Goal: Task Accomplishment & Management: Manage account settings

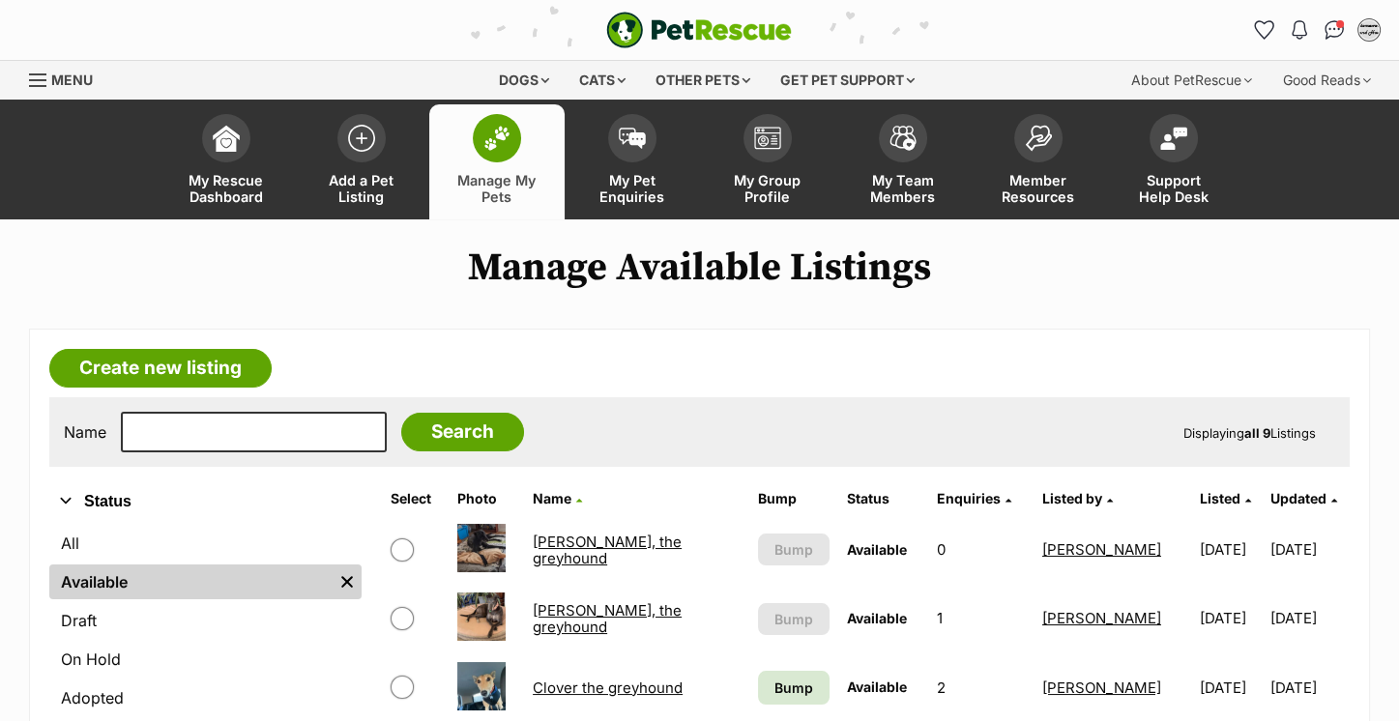
scroll to position [234, 0]
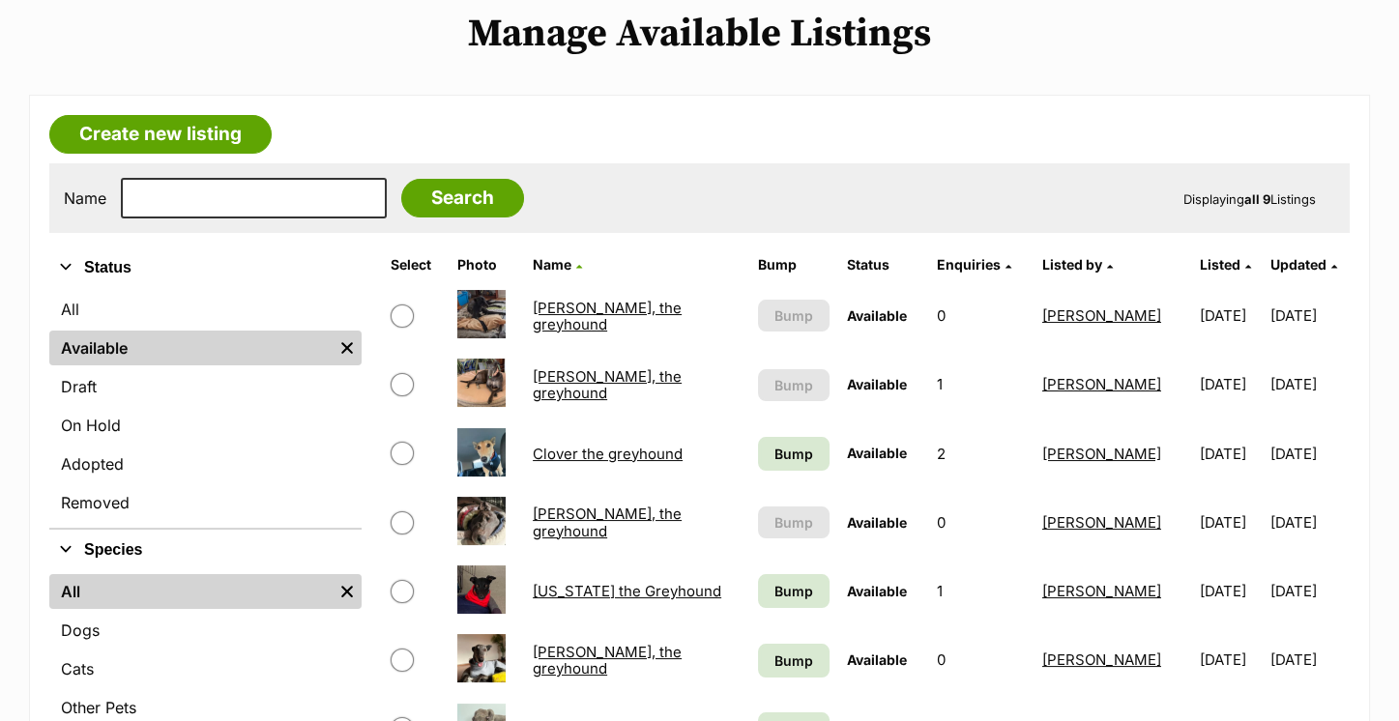
click at [637, 460] on td "Clover the greyhound" at bounding box center [636, 454] width 223 height 67
click at [632, 452] on link "Clover the greyhound" at bounding box center [608, 454] width 150 height 18
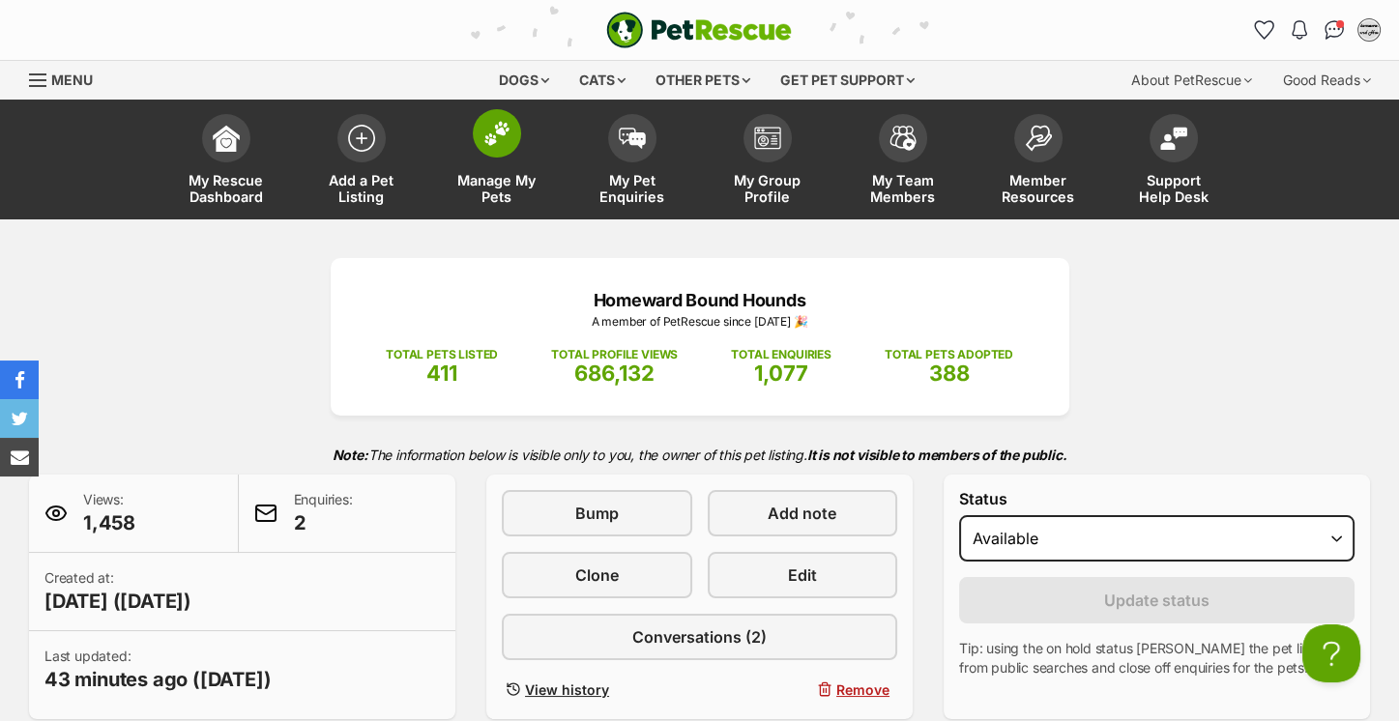
click at [504, 149] on span at bounding box center [497, 133] width 48 height 48
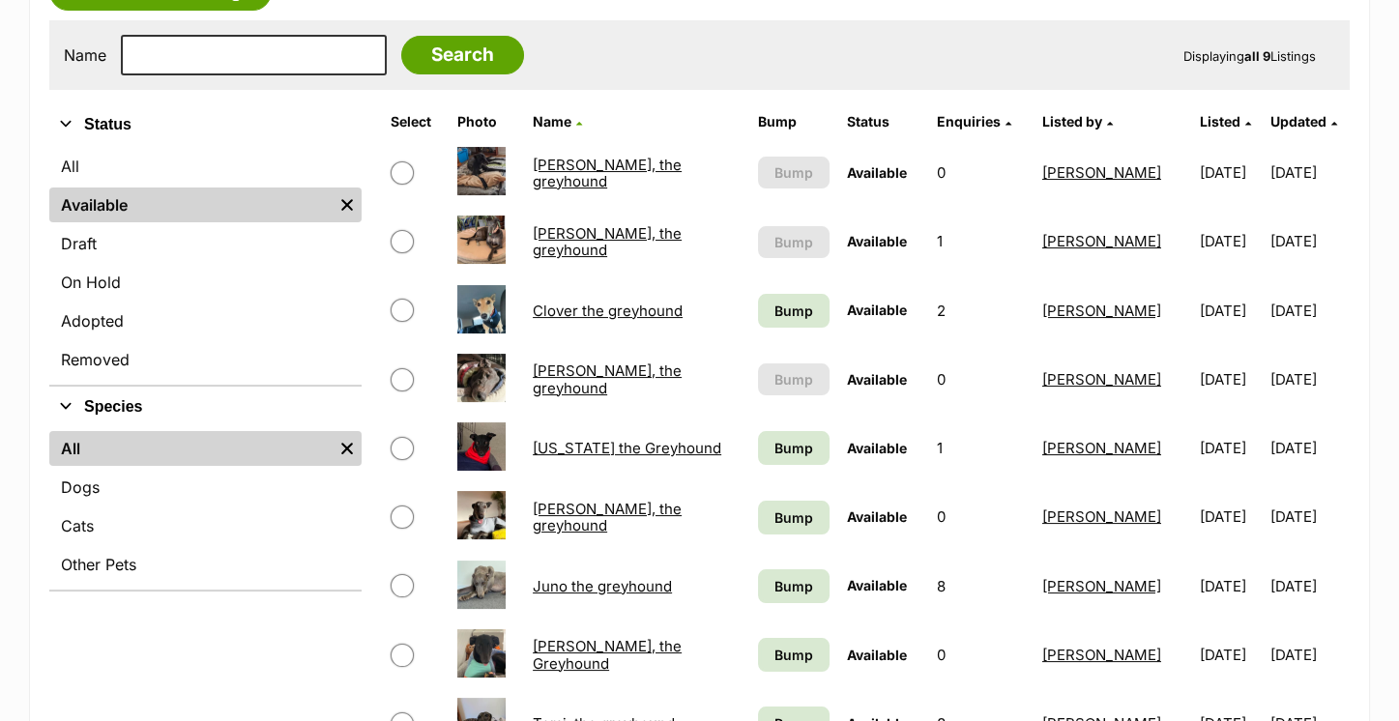
click at [627, 164] on link "[PERSON_NAME], the greyhound" at bounding box center [607, 173] width 149 height 35
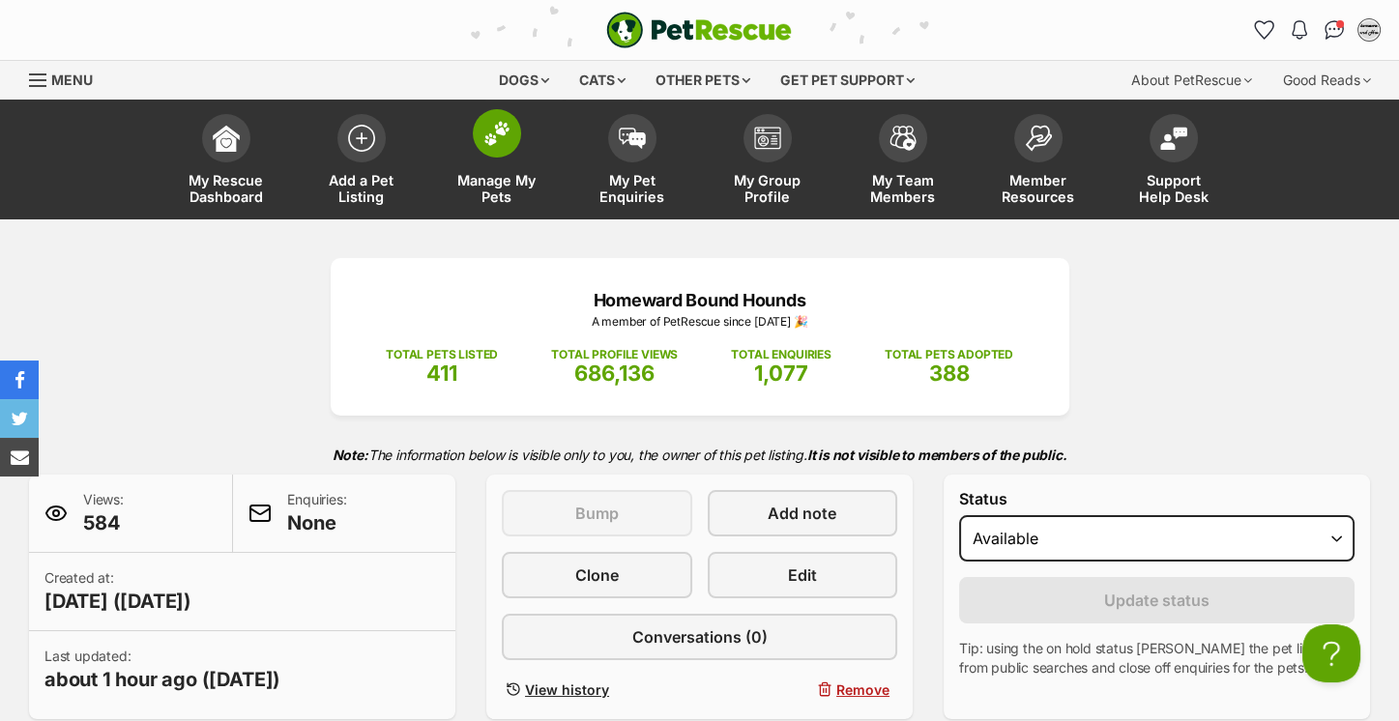
click at [495, 149] on span at bounding box center [497, 133] width 48 height 48
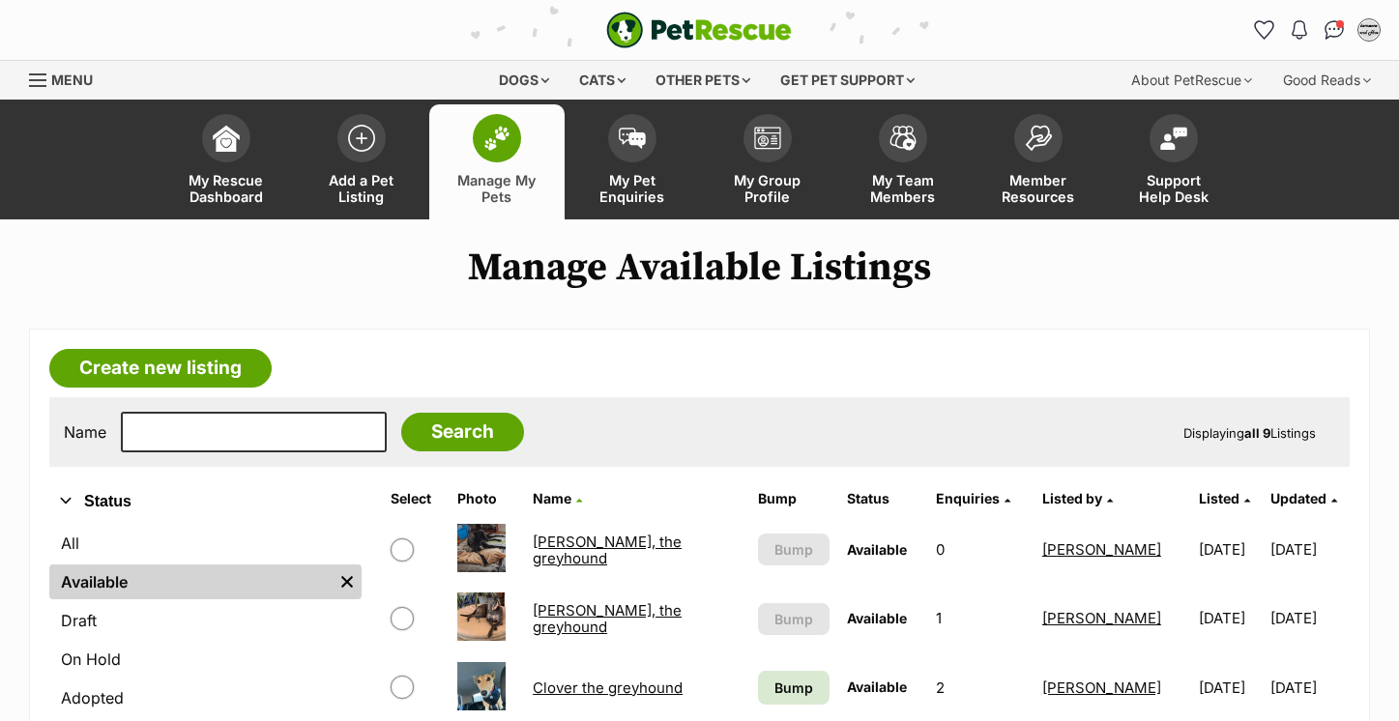
scroll to position [477, 0]
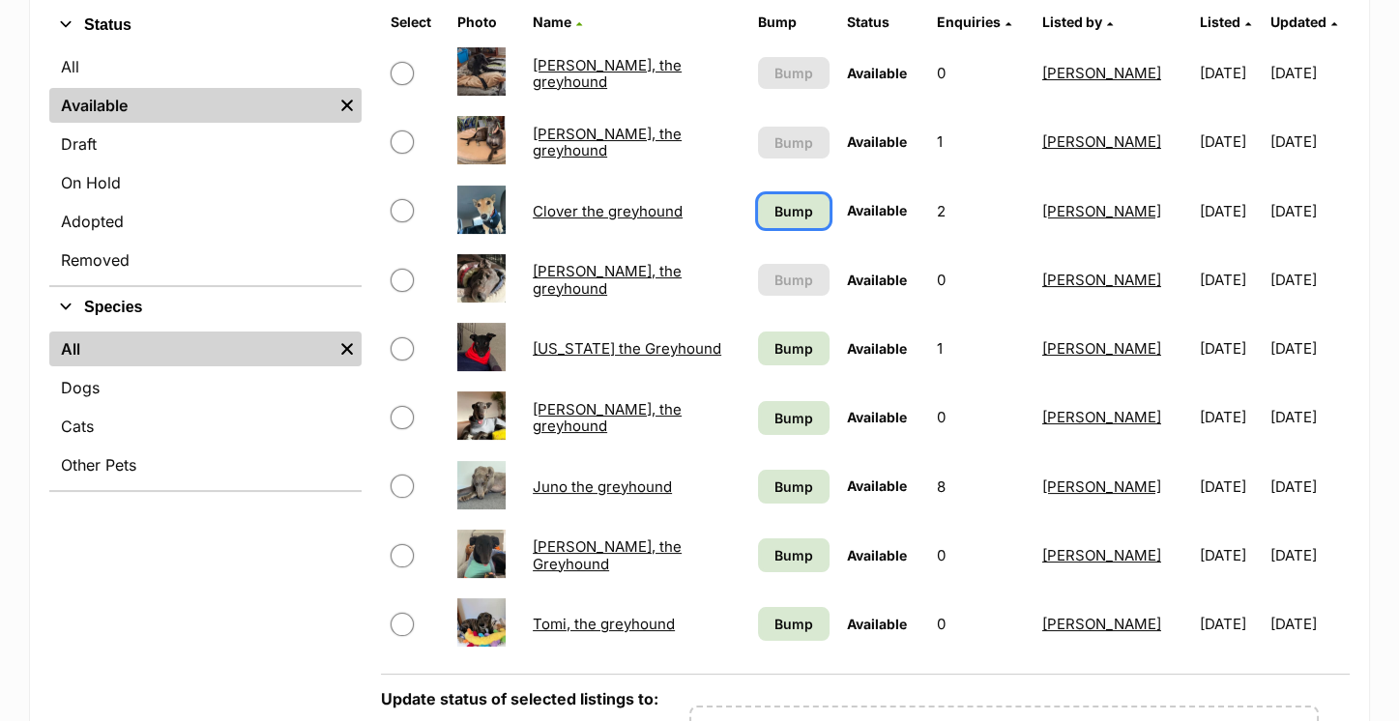
click at [774, 207] on span "Bump" at bounding box center [793, 211] width 39 height 20
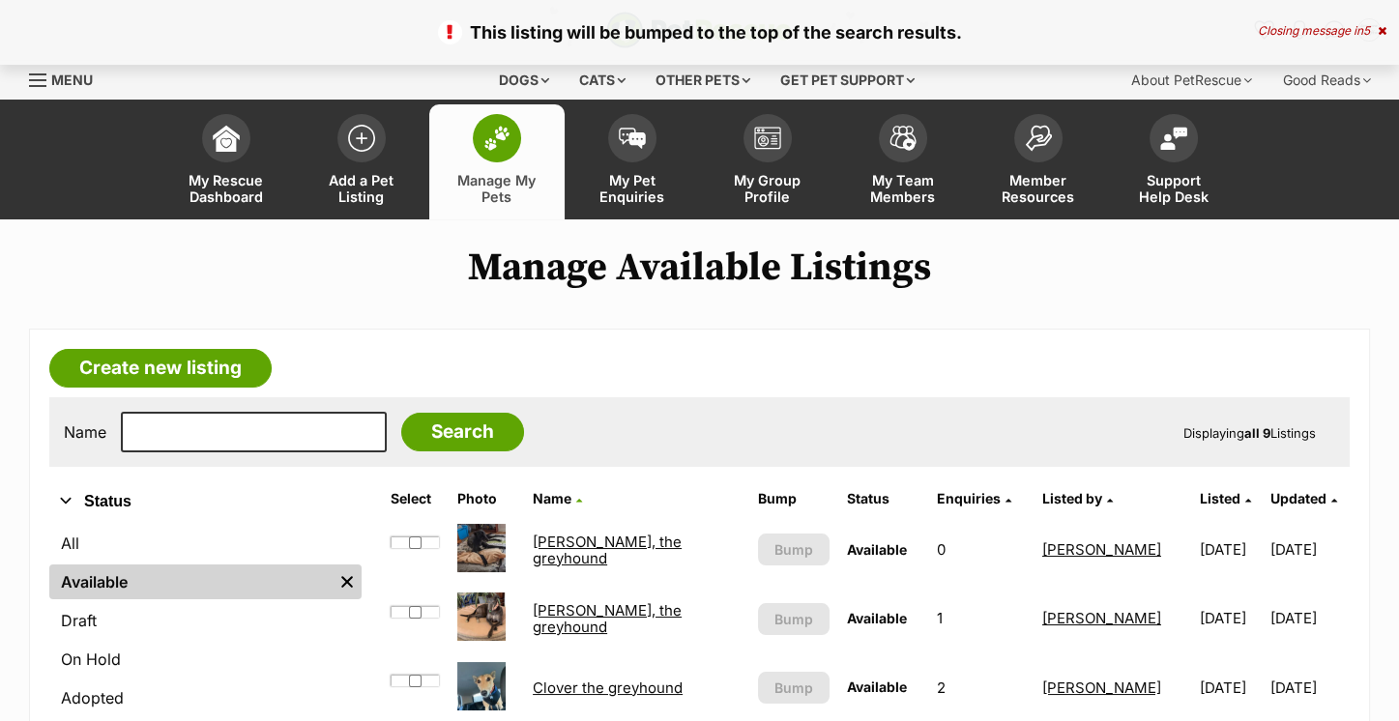
scroll to position [586, 0]
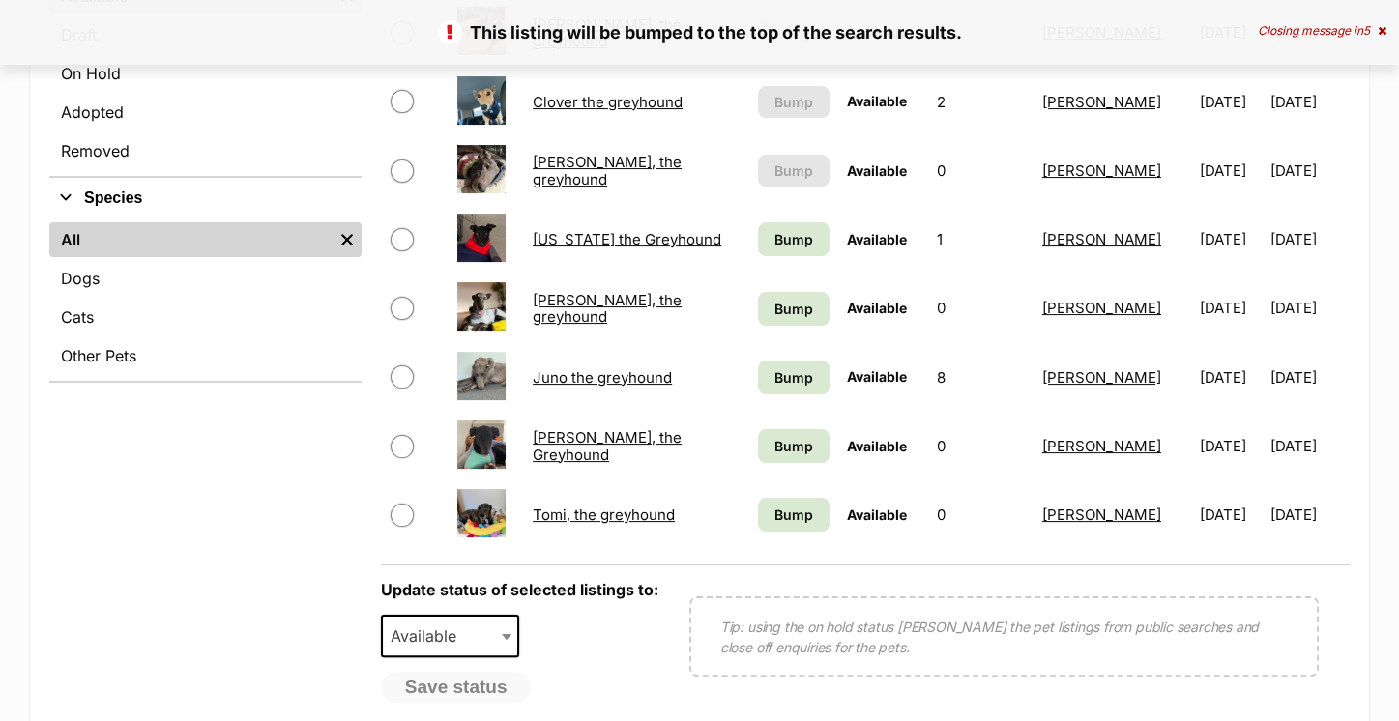
click at [404, 376] on input "checkbox" at bounding box center [402, 376] width 23 height 23
checkbox input "true"
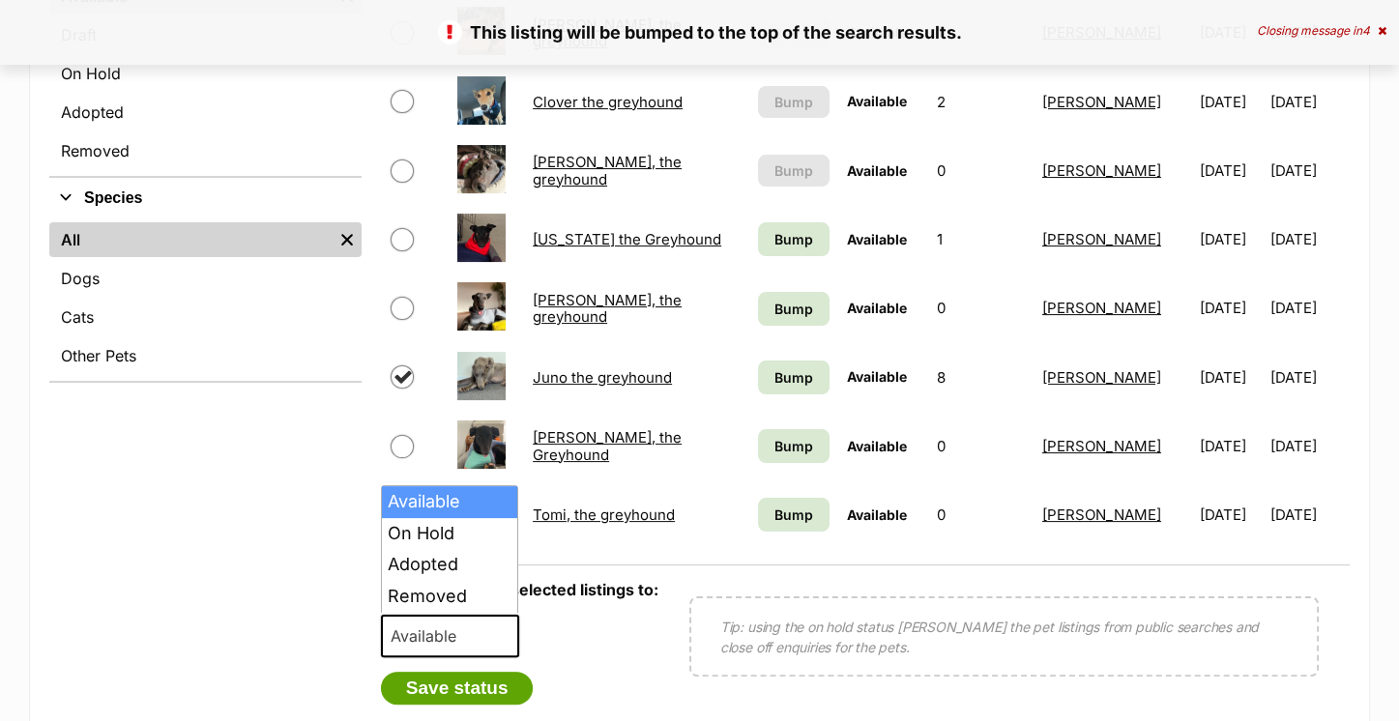
click at [418, 632] on span "Available" at bounding box center [429, 636] width 93 height 27
select select "rehomed"
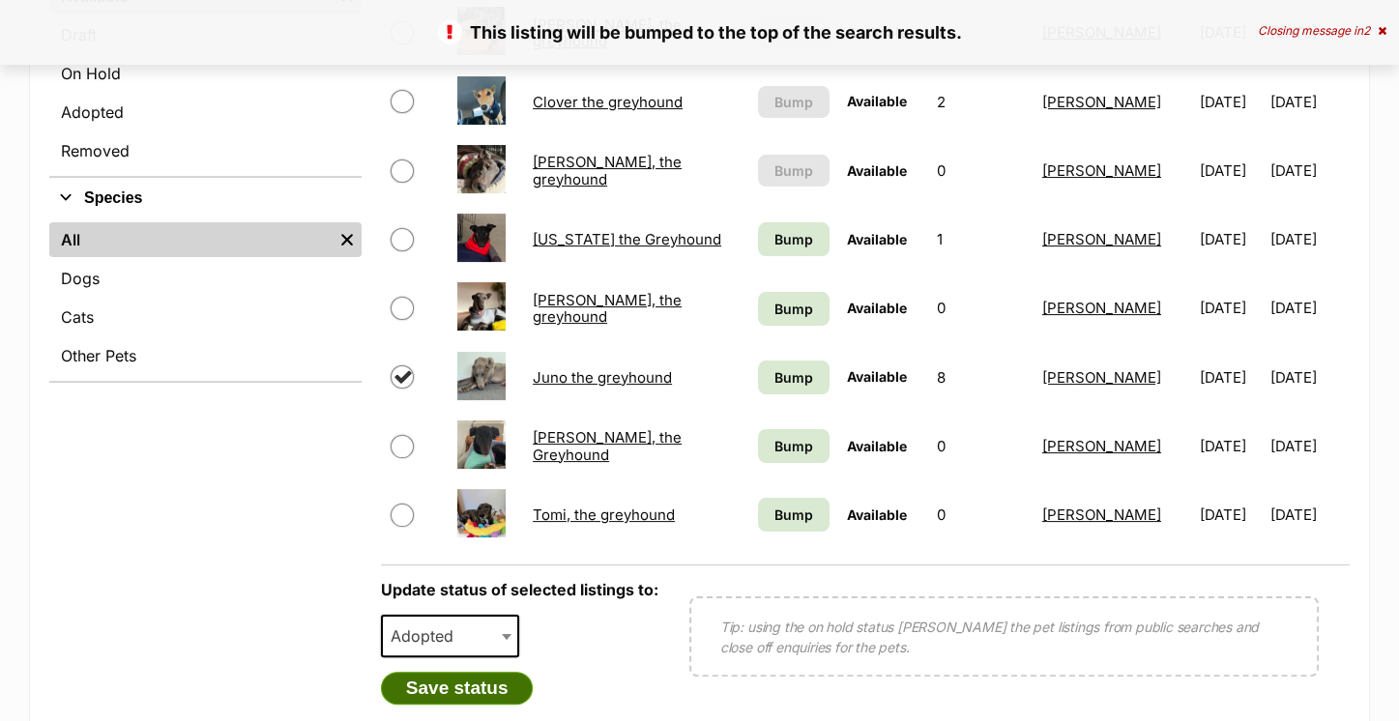
click at [442, 676] on button "Save status" at bounding box center [457, 688] width 153 height 33
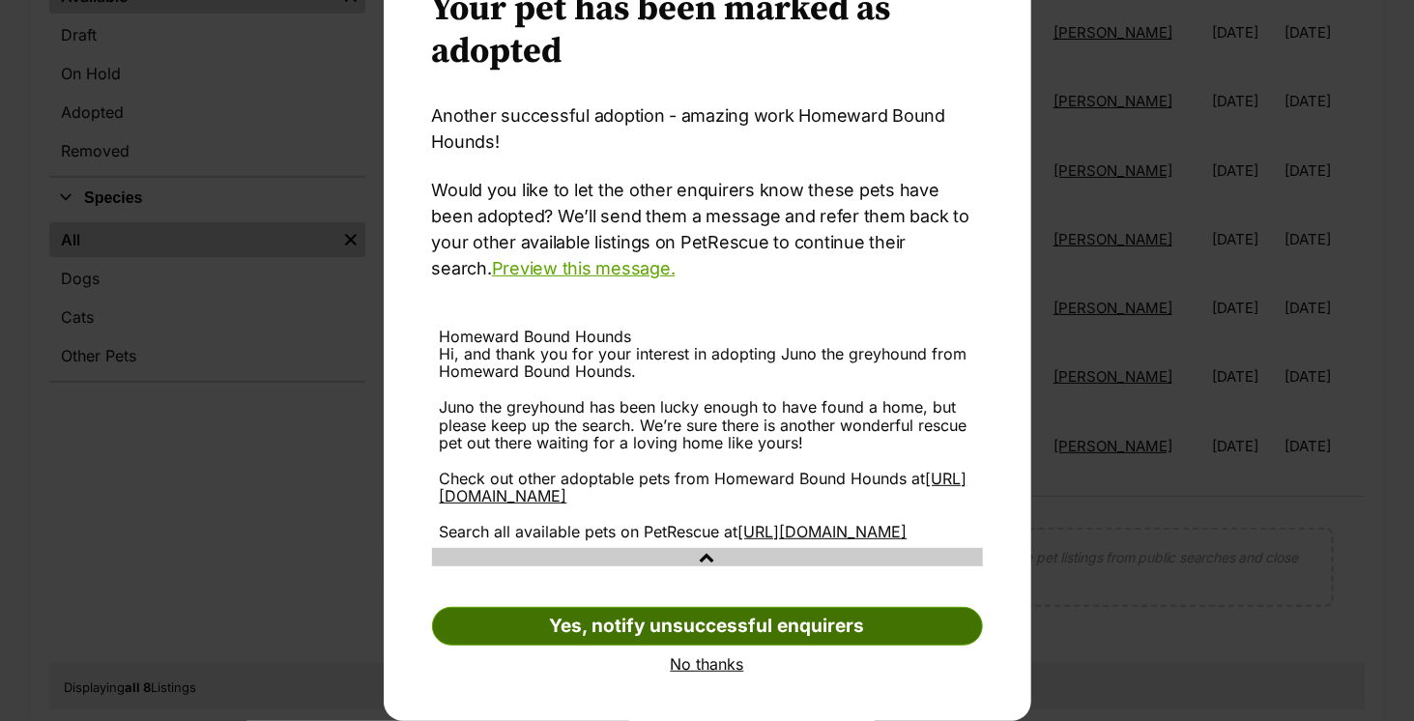
scroll to position [124, 0]
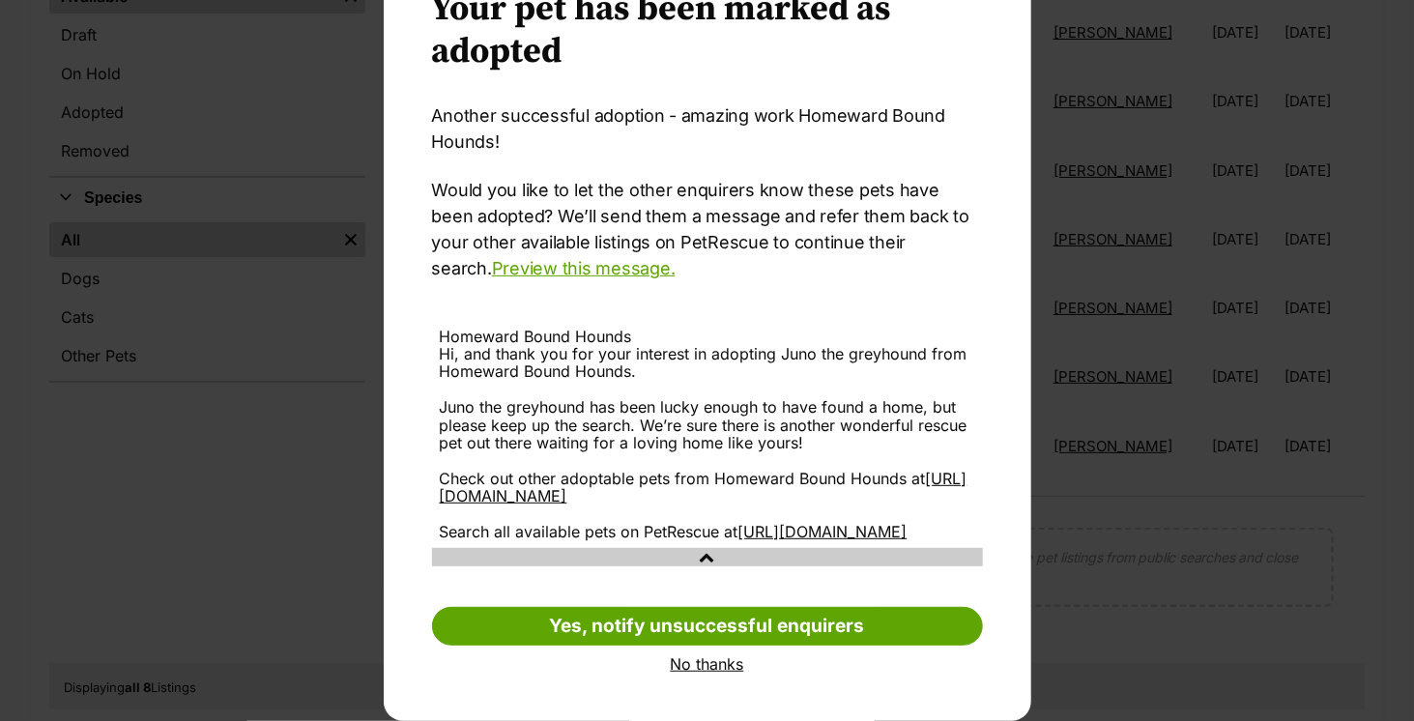
click at [705, 665] on link "No thanks" at bounding box center [707, 663] width 551 height 17
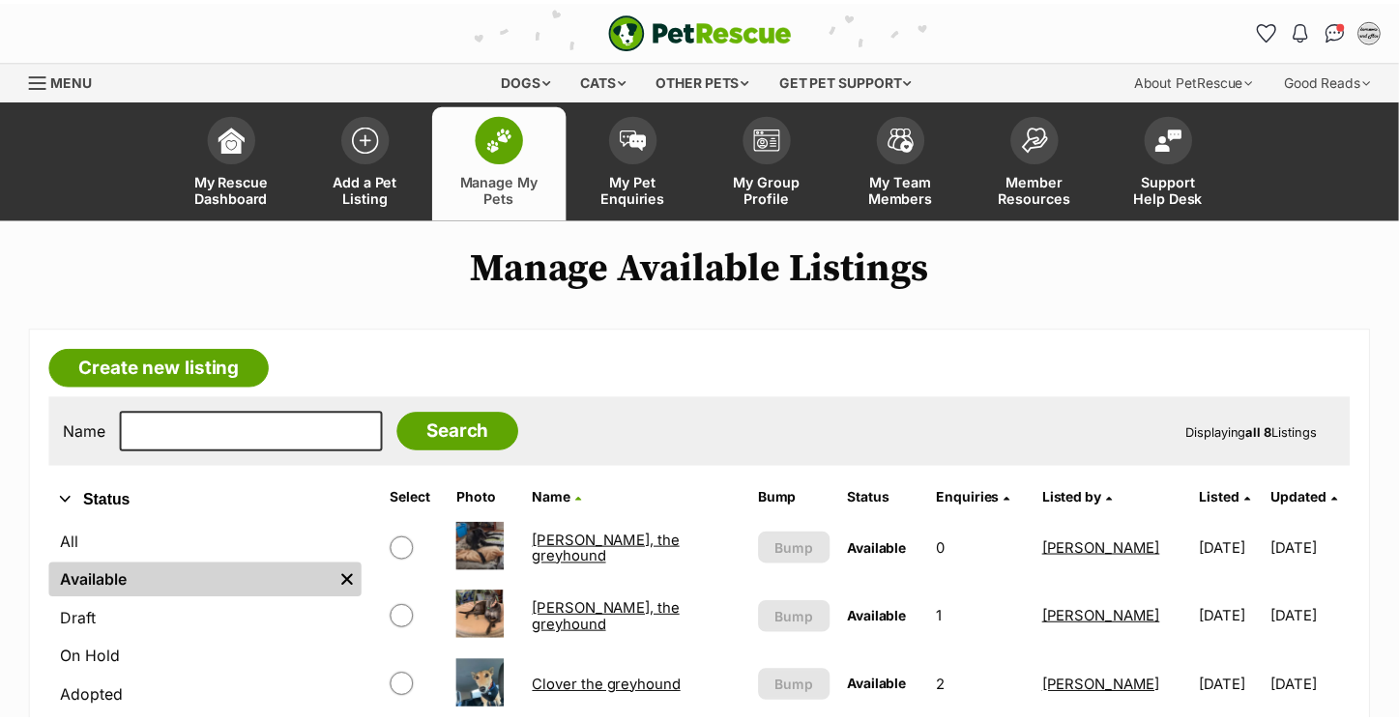
scroll to position [585, 0]
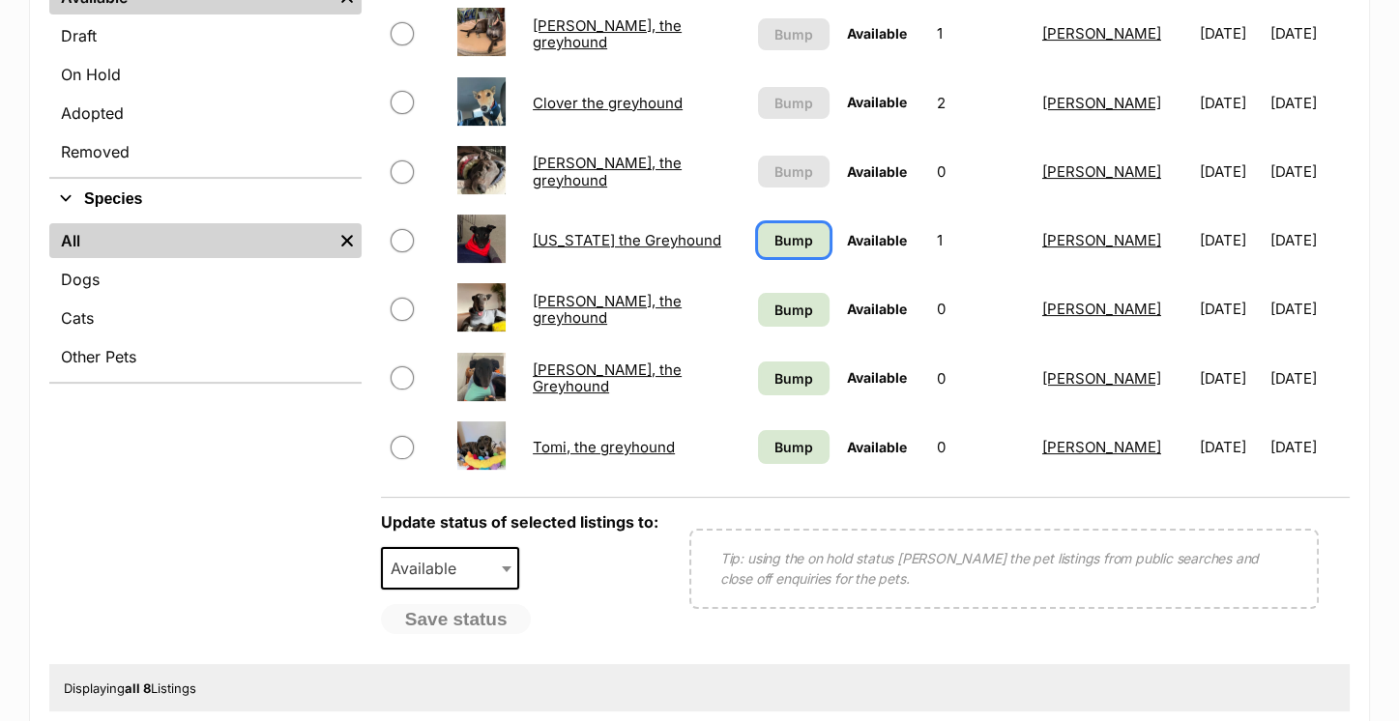
click at [779, 237] on span "Bump" at bounding box center [793, 240] width 39 height 20
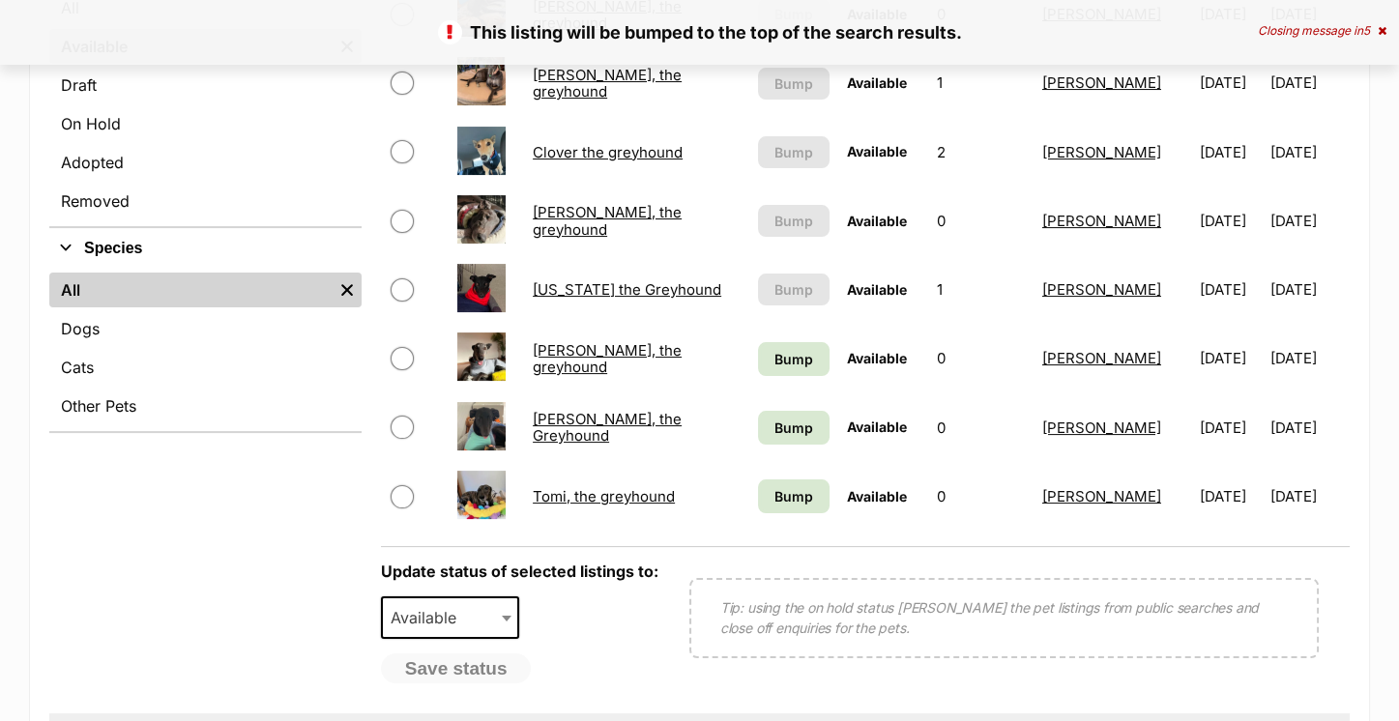
scroll to position [536, 0]
click at [774, 354] on span "Bump" at bounding box center [793, 359] width 39 height 20
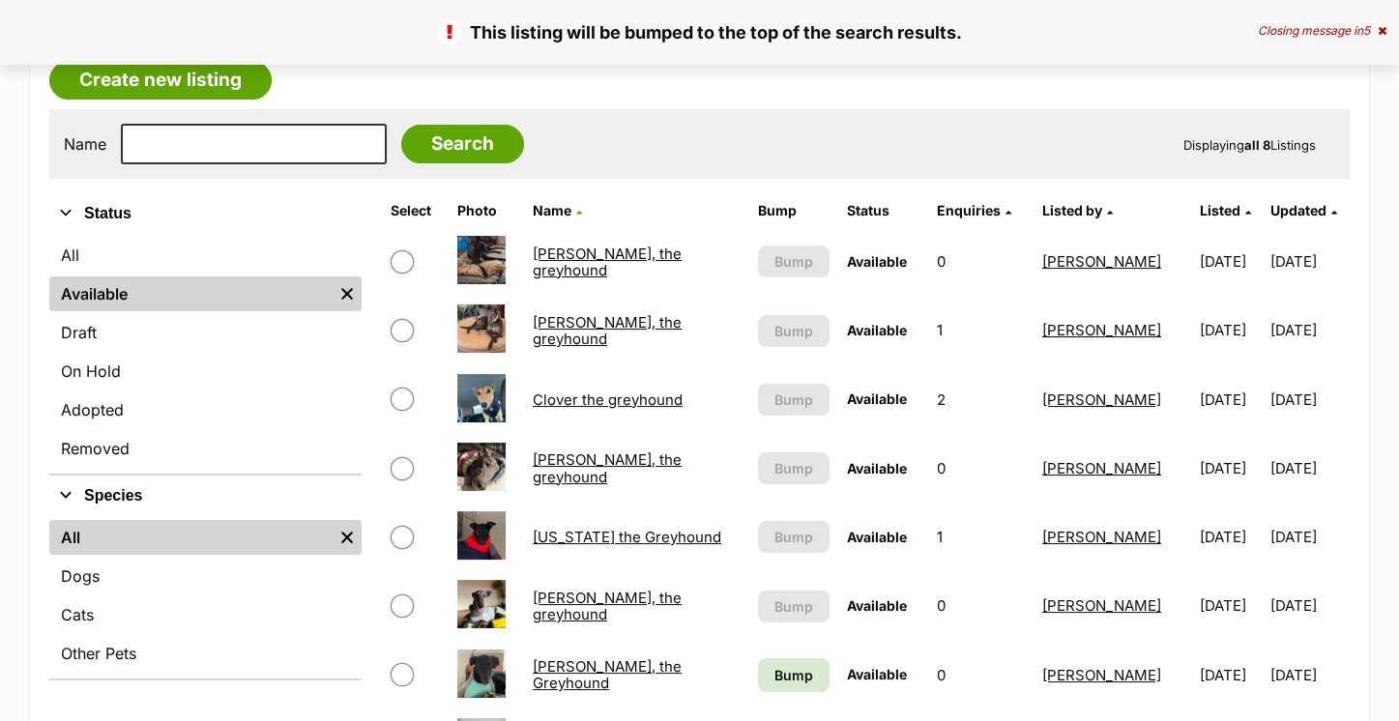
scroll to position [716, 0]
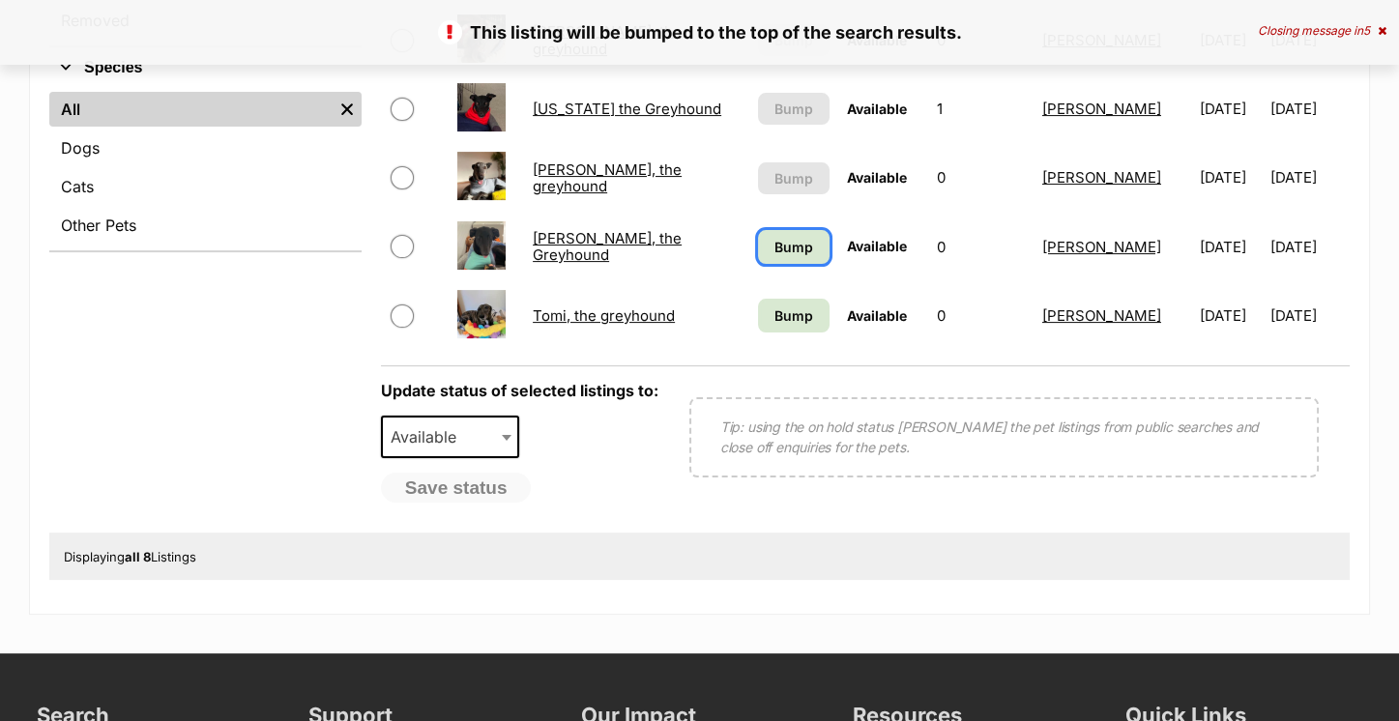
click at [798, 238] on span "Bump" at bounding box center [793, 247] width 39 height 20
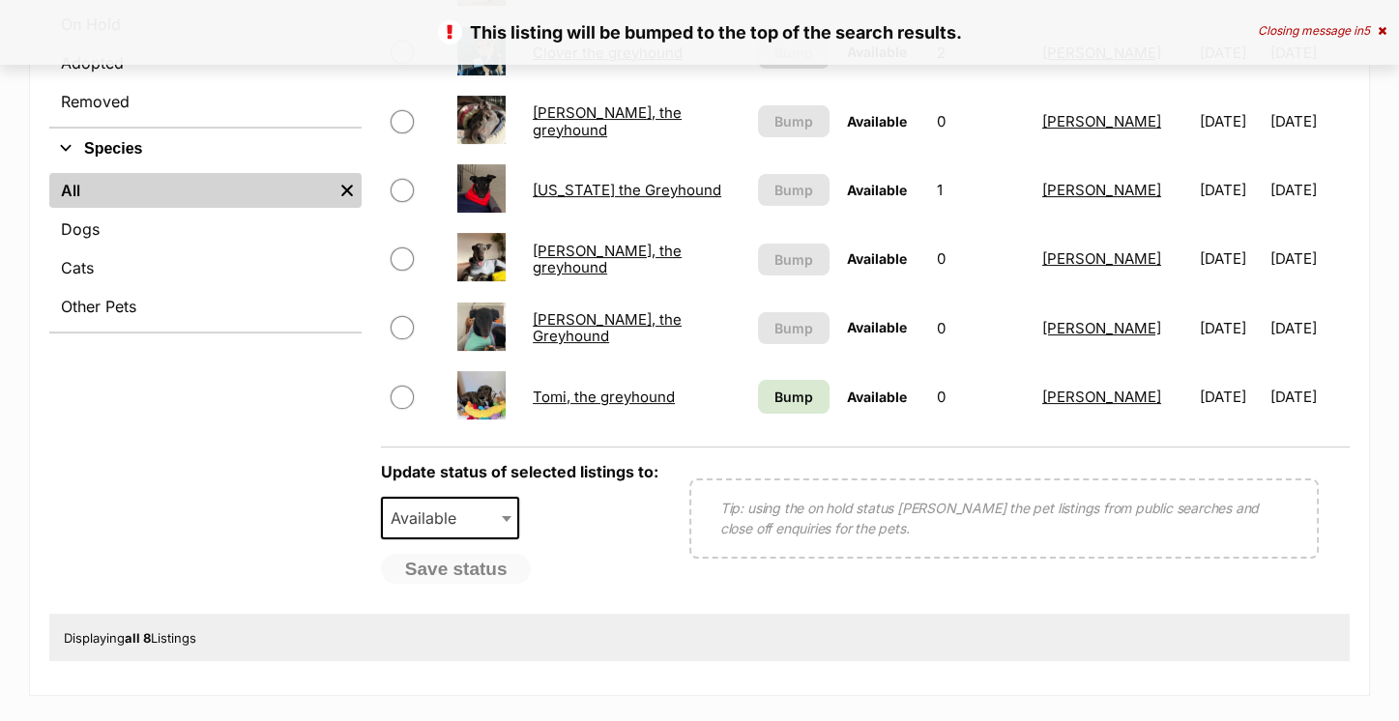
scroll to position [635, 0]
click at [778, 398] on span "Bump" at bounding box center [793, 397] width 39 height 20
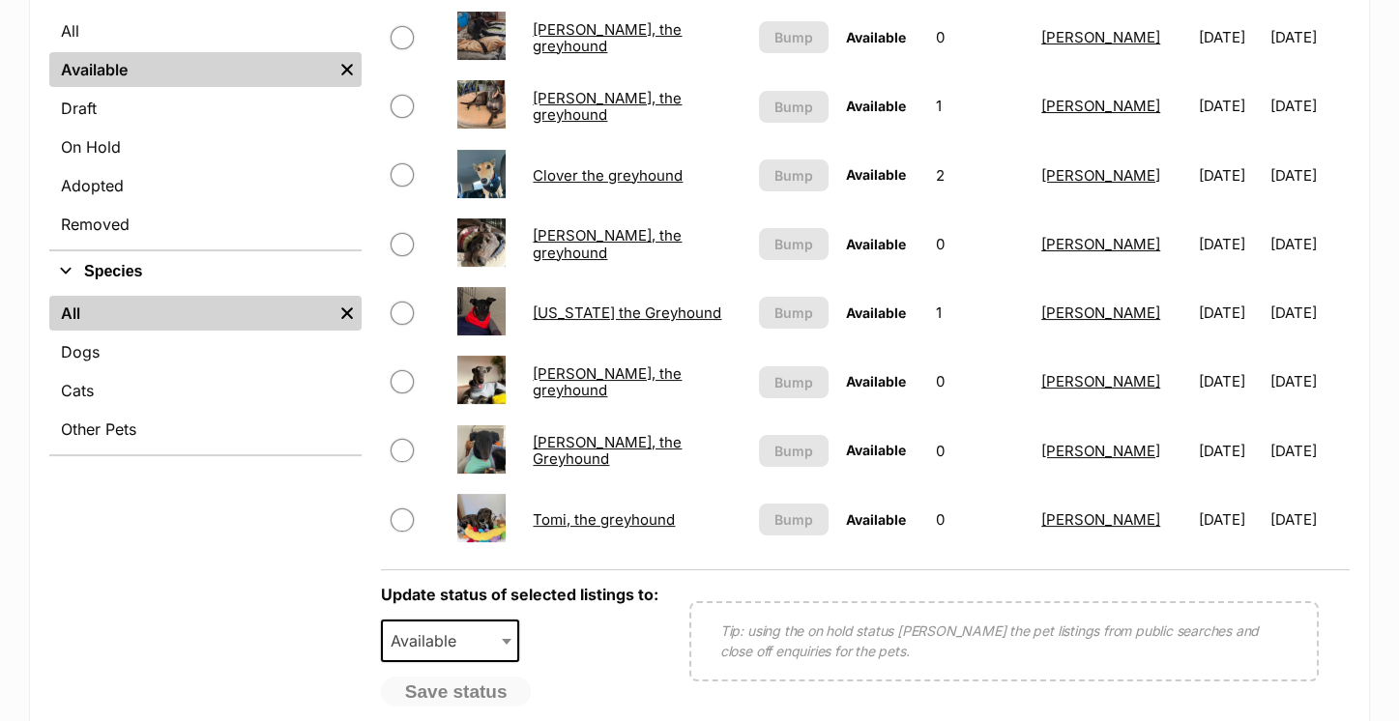
scroll to position [430, 0]
